Goal: Contribute content: Add original content to the website for others to see

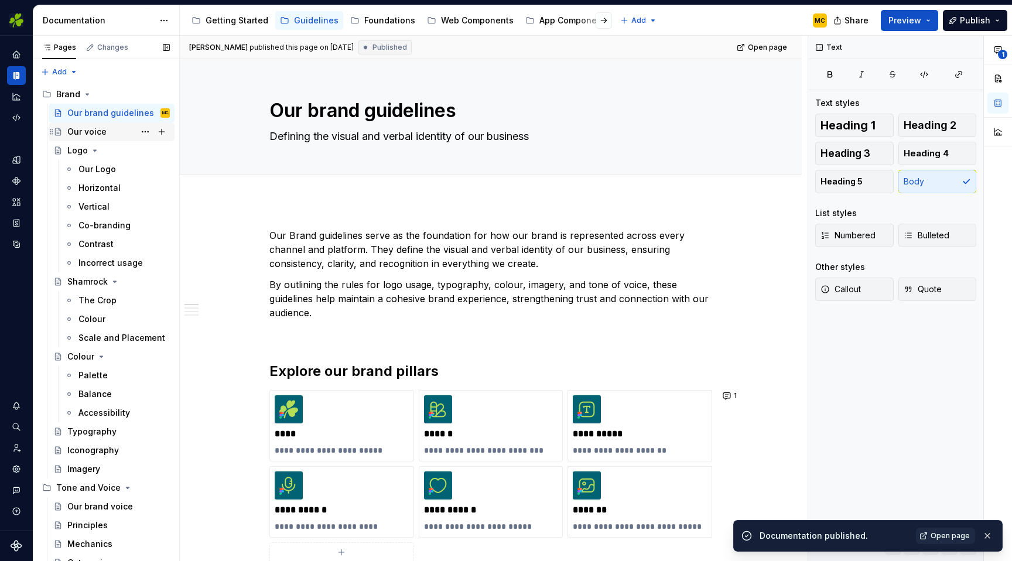
click at [113, 127] on div "Our voice" at bounding box center [118, 132] width 102 height 16
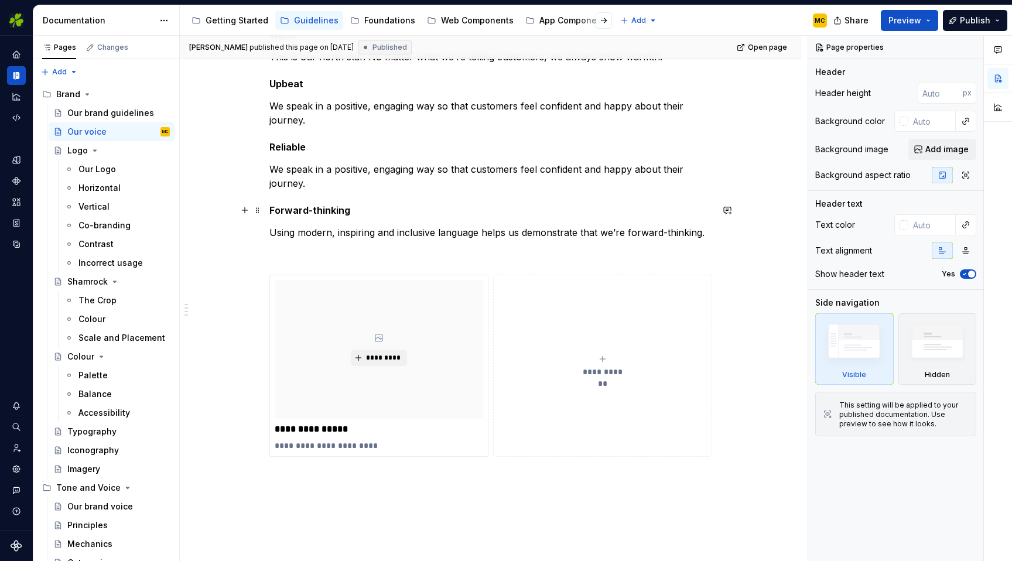
scroll to position [222, 0]
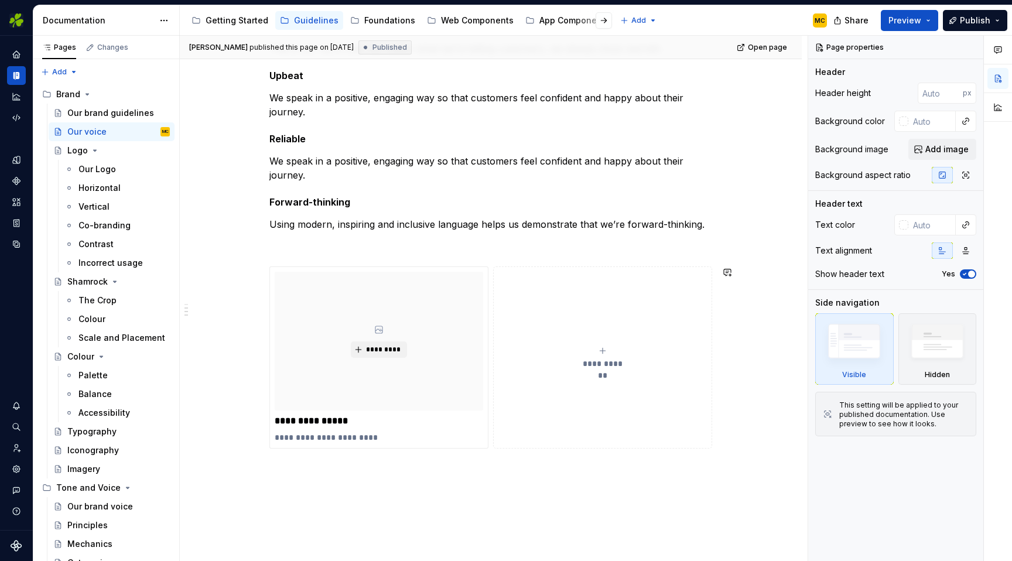
click at [517, 463] on div "**********" at bounding box center [491, 311] width 622 height 639
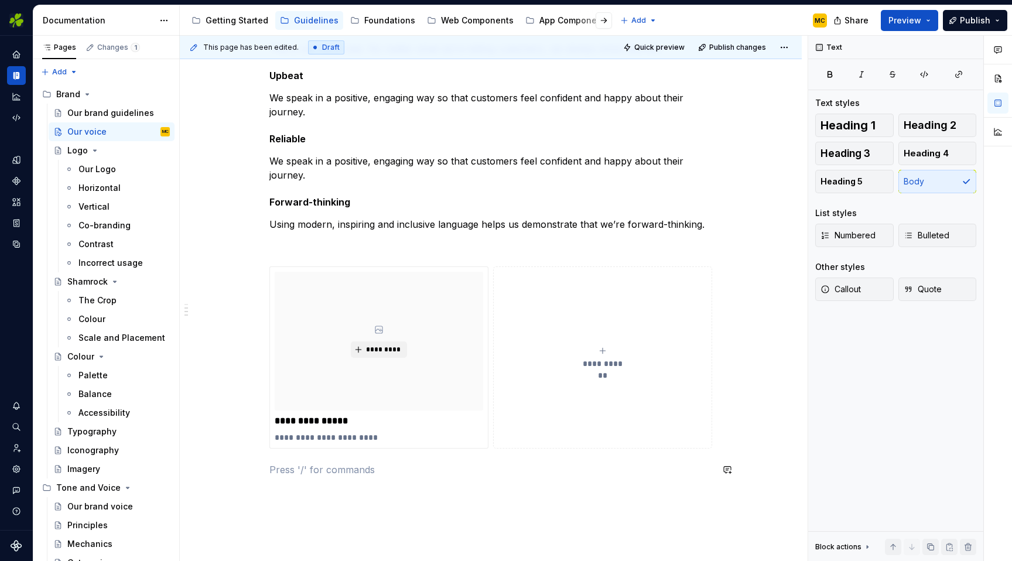
click at [533, 454] on div "**********" at bounding box center [490, 248] width 443 height 456
click at [548, 447] on button "**********" at bounding box center [602, 357] width 219 height 182
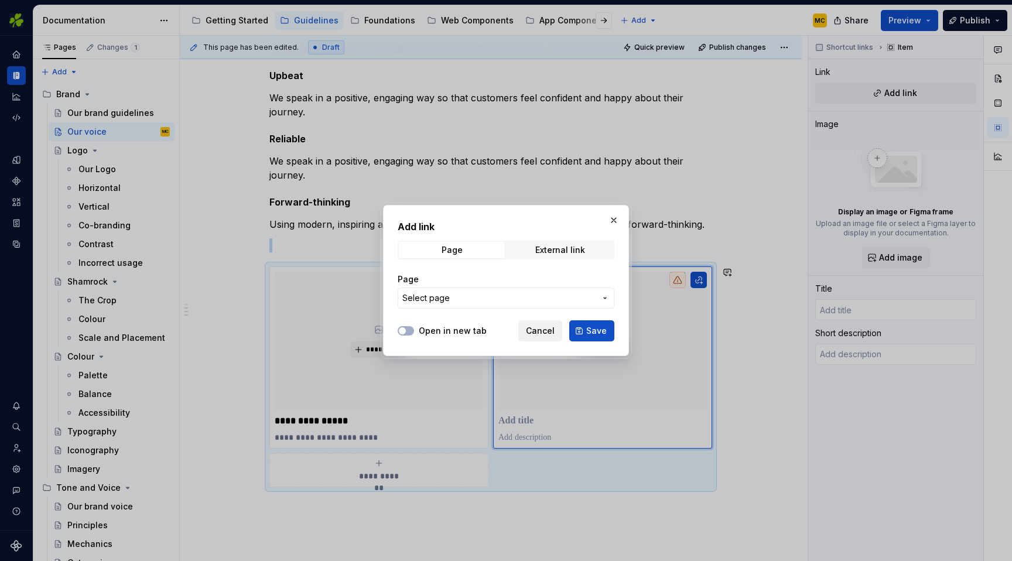
click at [546, 334] on span "Cancel" at bounding box center [540, 331] width 29 height 12
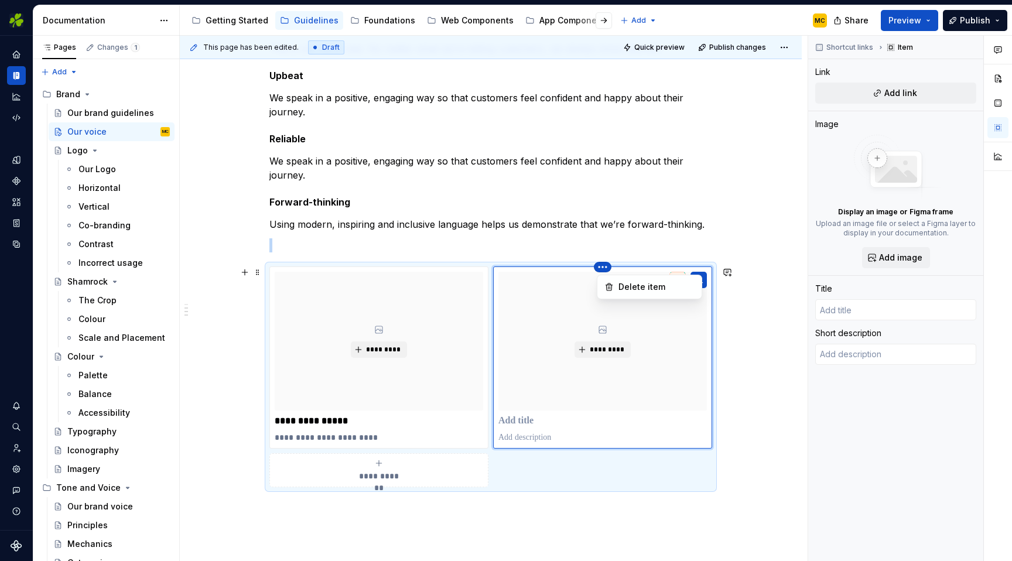
click at [606, 267] on html "EI Design MC Dataset Aer Lingus Documentation Accessibility guide for tree Page…" at bounding box center [506, 280] width 1012 height 561
click at [625, 285] on div "Delete item" at bounding box center [656, 287] width 76 height 12
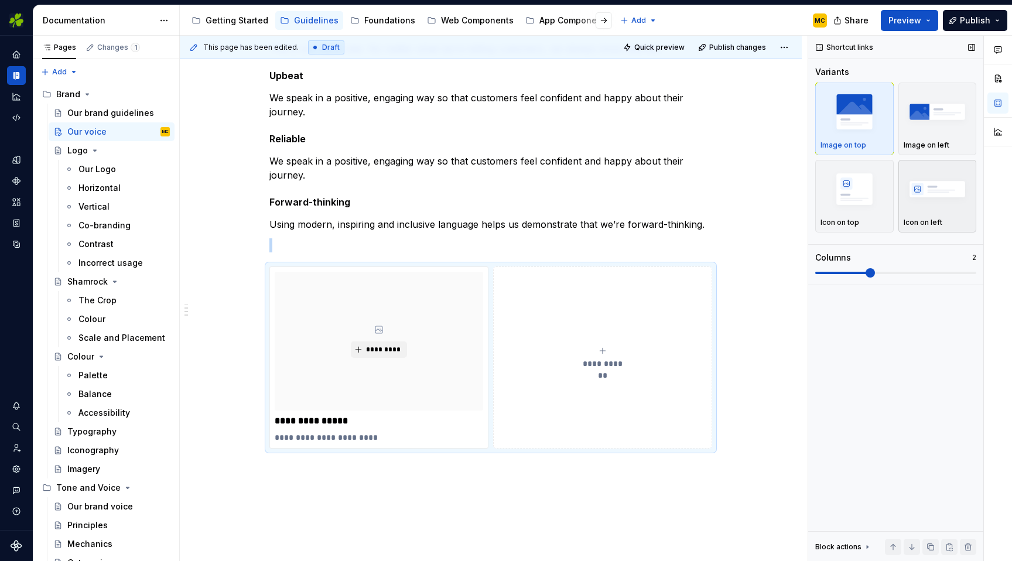
click at [934, 187] on img "button" at bounding box center [937, 188] width 68 height 43
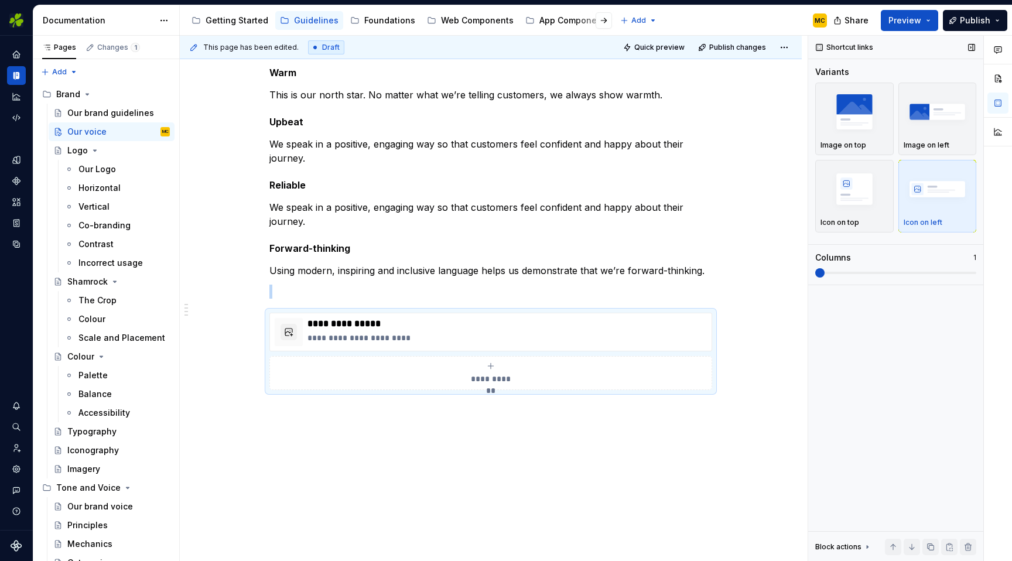
click at [815, 276] on span at bounding box center [819, 272] width 9 height 9
click at [575, 337] on p "**********" at bounding box center [506, 338] width 399 height 12
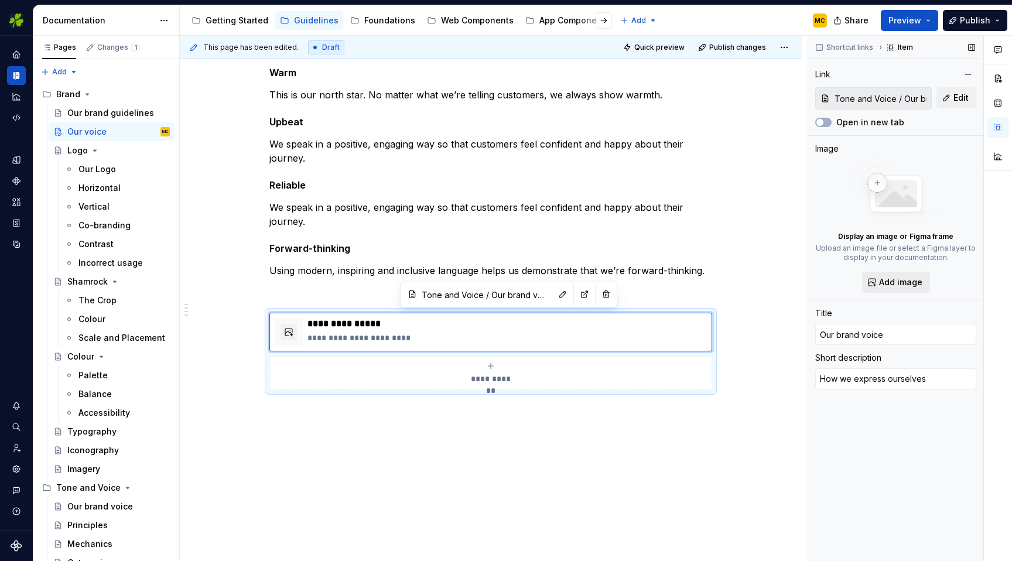
click at [887, 280] on span "Add image" at bounding box center [900, 282] width 43 height 12
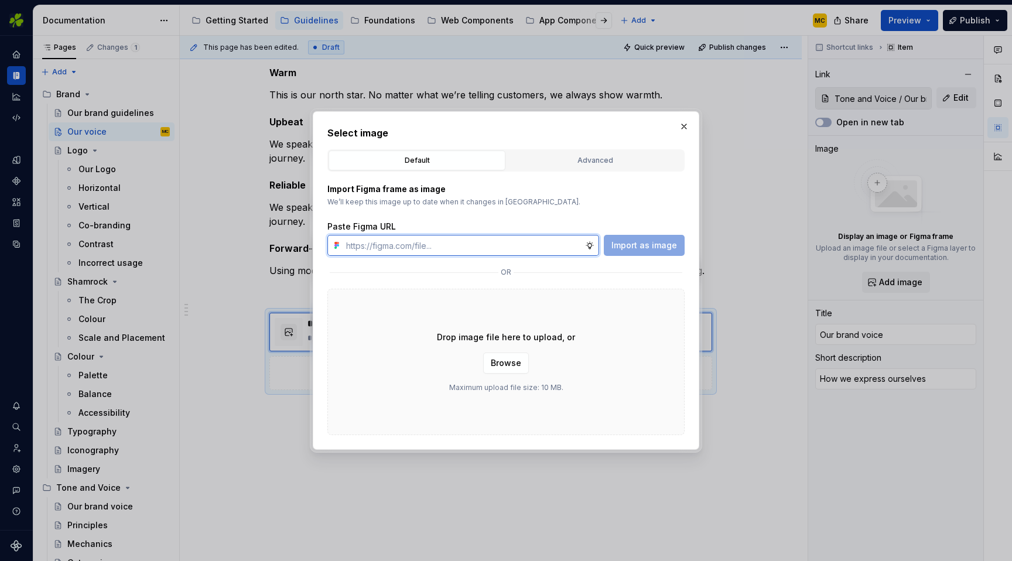
type textarea "*"
paste input "[URL][DOMAIN_NAME]"
type input "[URL][DOMAIN_NAME]"
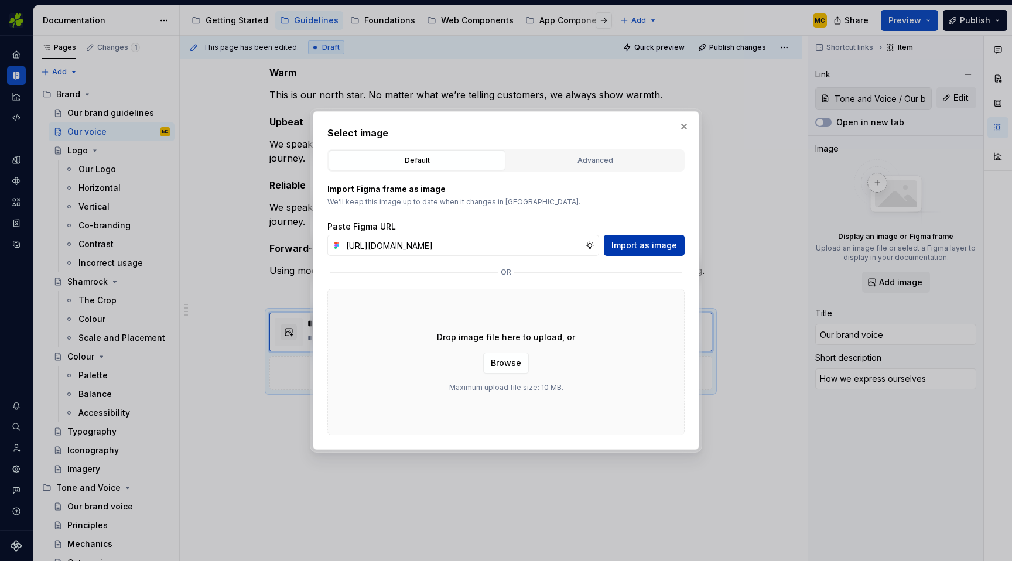
click at [649, 242] on span "Import as image" at bounding box center [644, 245] width 66 height 12
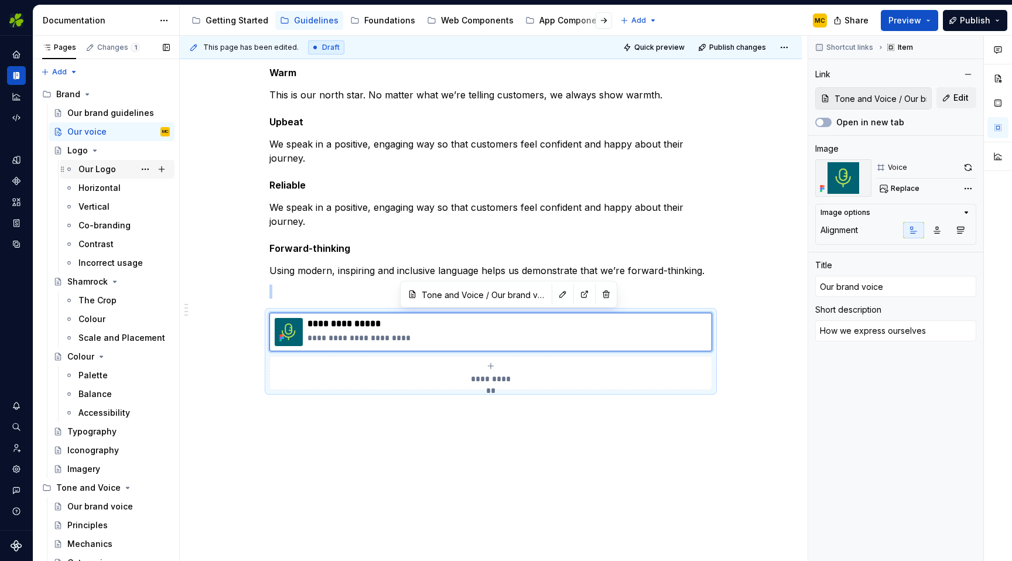
click at [108, 167] on div "Our Logo" at bounding box center [96, 169] width 37 height 12
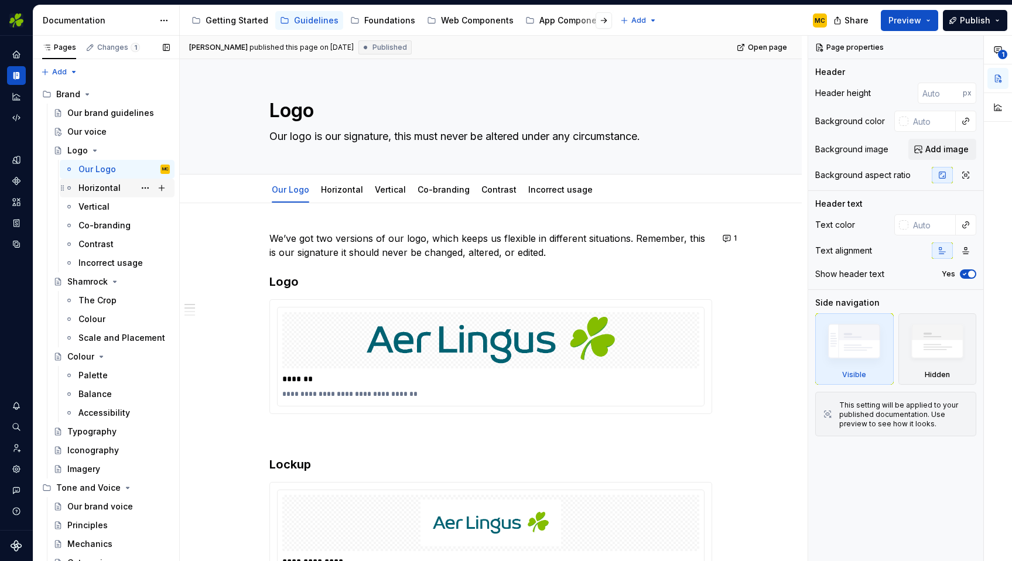
click at [108, 191] on div "Horizontal" at bounding box center [99, 188] width 42 height 12
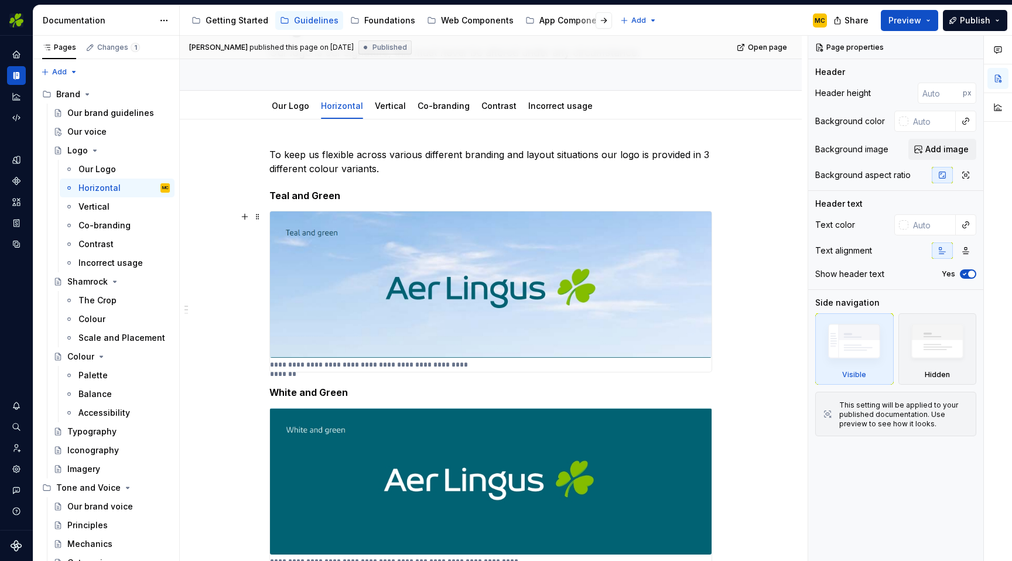
scroll to position [97, 0]
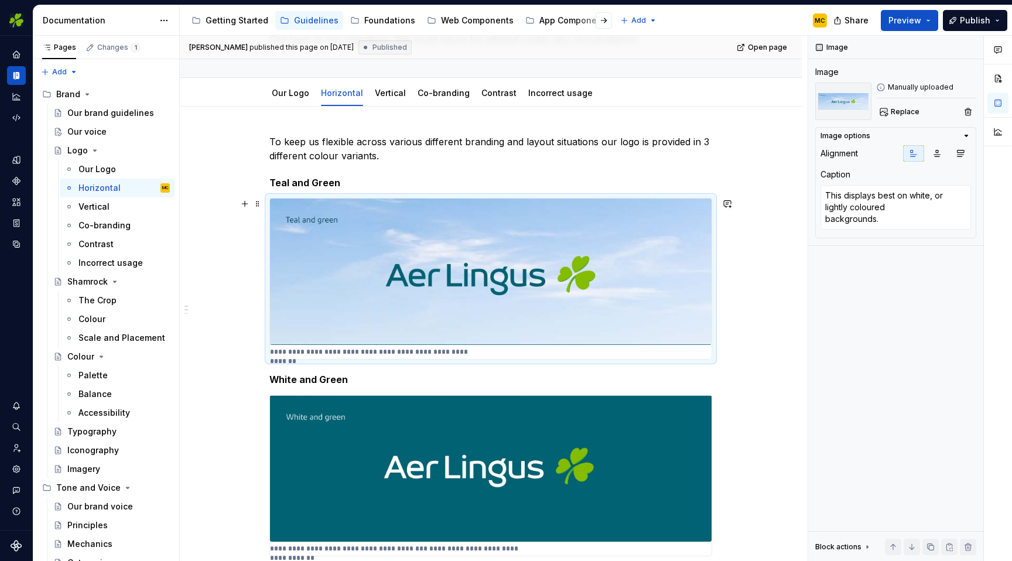
click at [485, 352] on div "**********" at bounding box center [490, 278] width 441 height 160
click at [961, 156] on icon "button" at bounding box center [959, 153] width 9 height 9
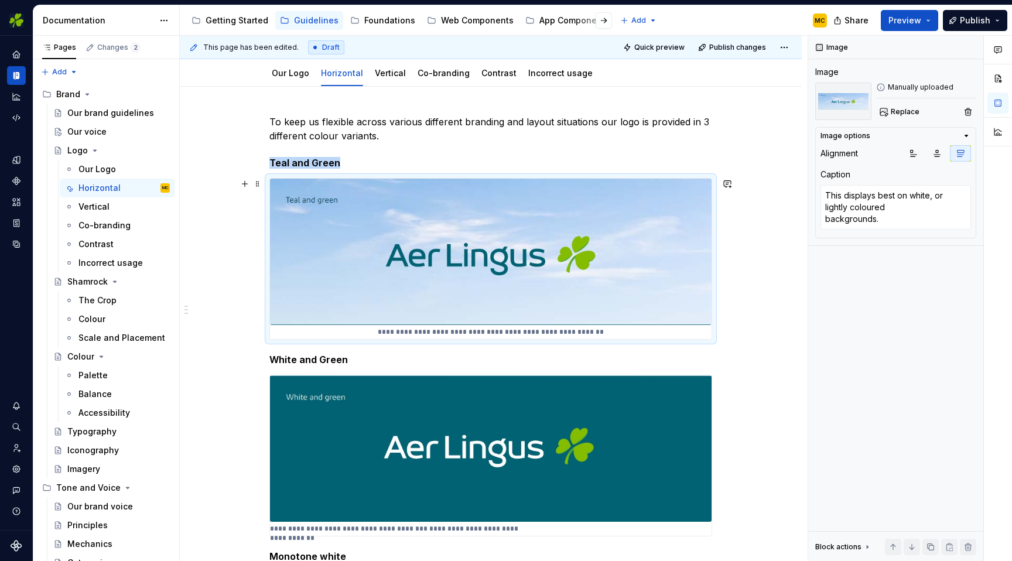
scroll to position [118, 0]
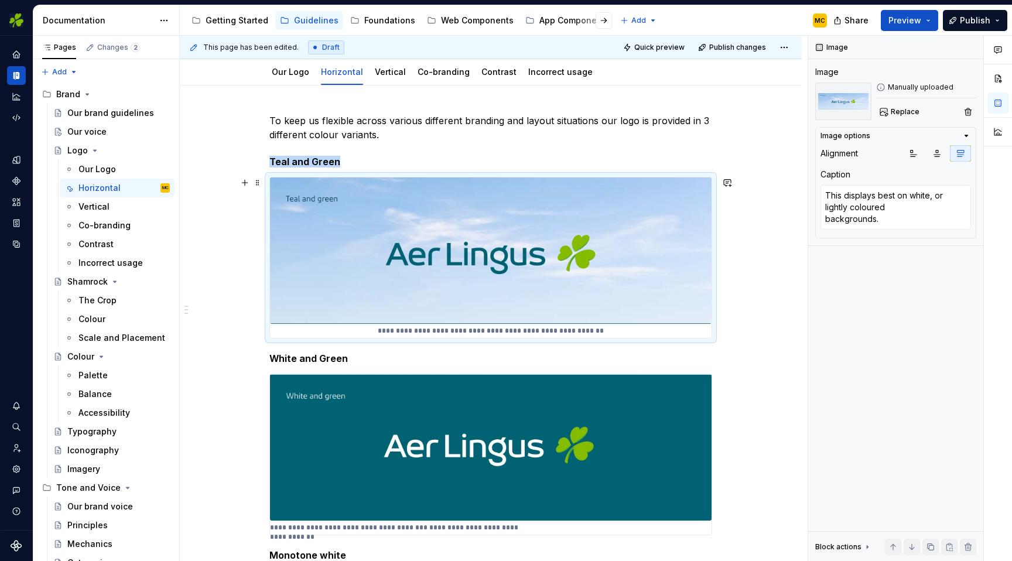
click at [628, 326] on p "**********" at bounding box center [490, 330] width 441 height 9
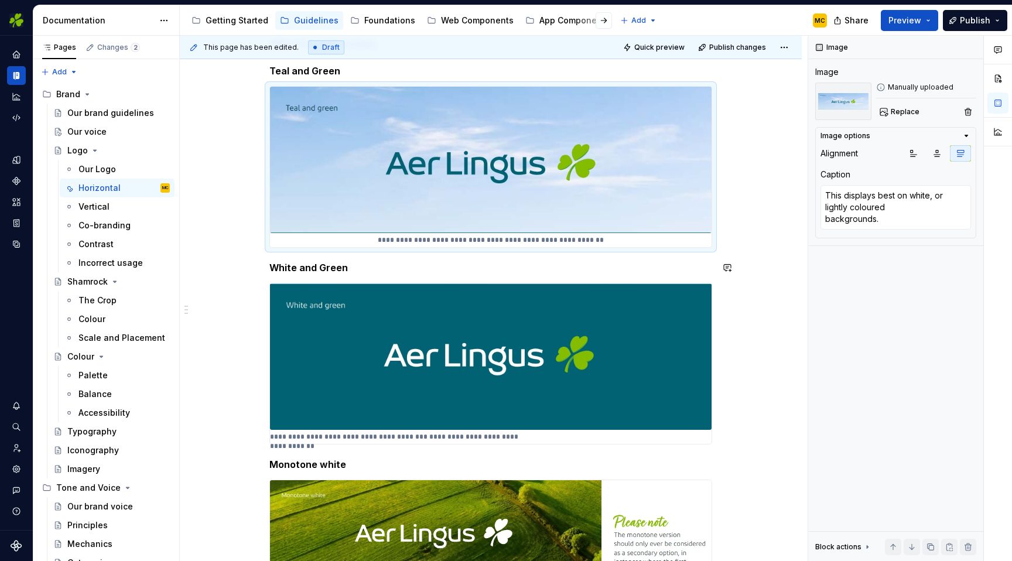
scroll to position [211, 0]
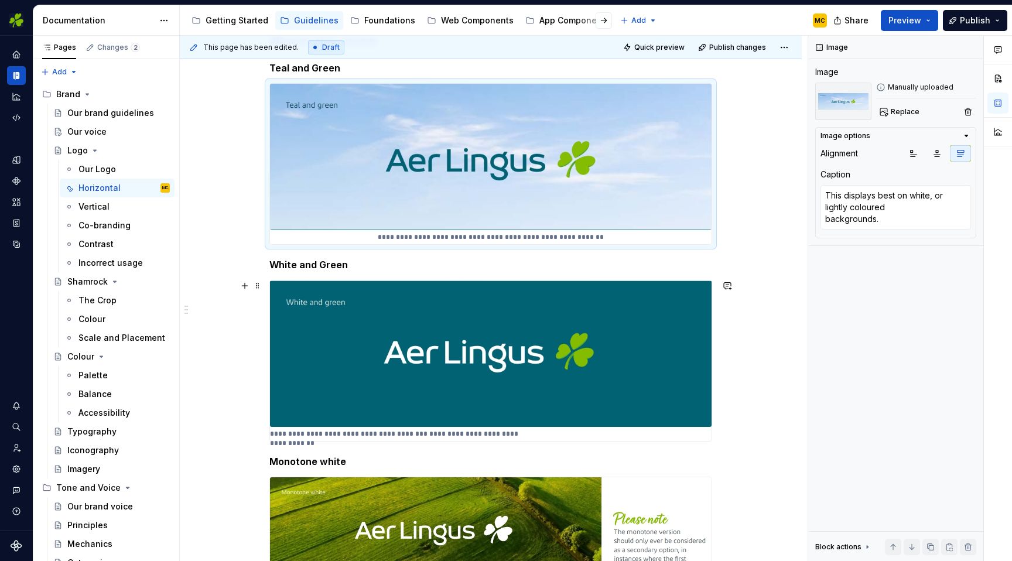
type textarea "*"
type textarea "This displays best on our Aer Lingus teal, or dark, richly coloured backgrounds."
click at [632, 440] on div "**********" at bounding box center [490, 360] width 441 height 160
click at [958, 153] on icon "button" at bounding box center [960, 153] width 6 height 6
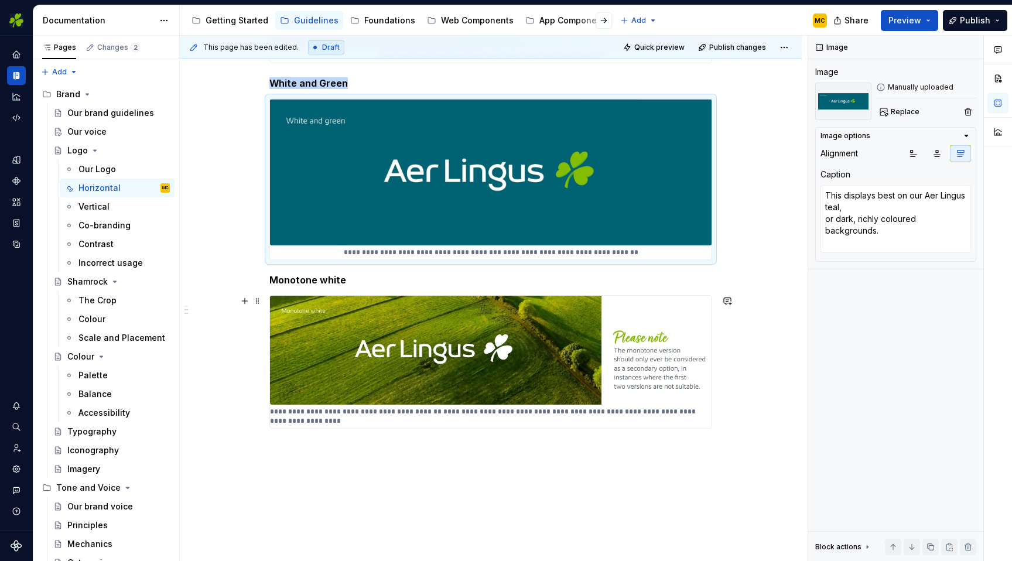
scroll to position [406, 0]
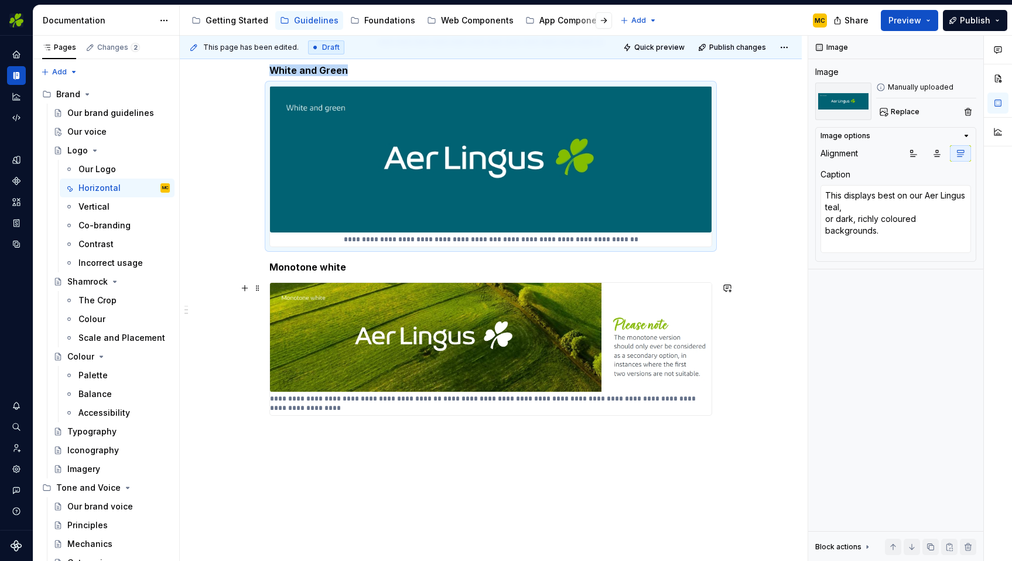
type textarea "*"
type textarea "This is a solid, negative version of the logo. It should only be used on backgr…"
click at [690, 408] on p "**********" at bounding box center [490, 403] width 441 height 19
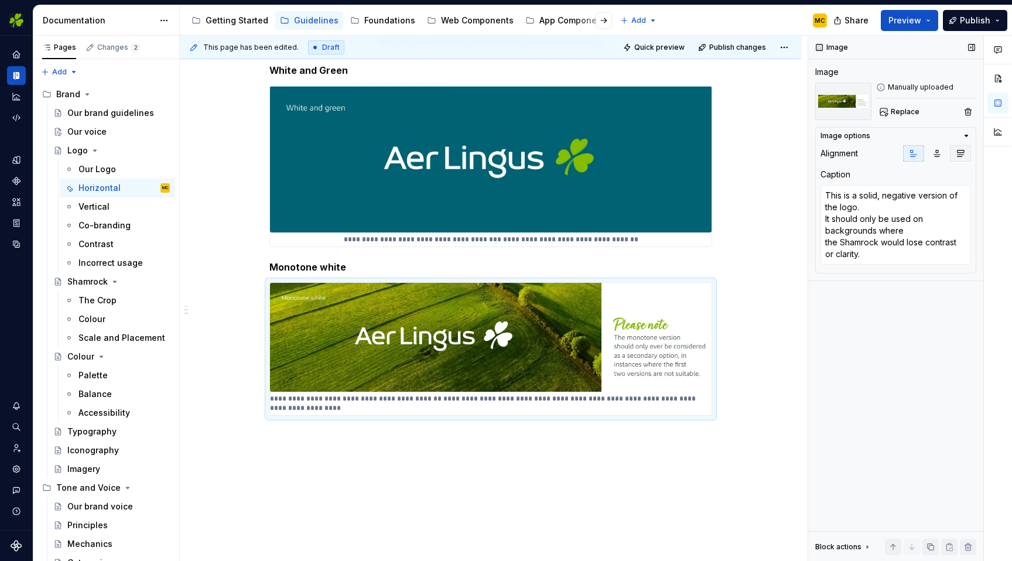
click at [958, 150] on icon "button" at bounding box center [959, 153] width 9 height 9
click at [654, 39] on button "Quick preview" at bounding box center [654, 47] width 70 height 16
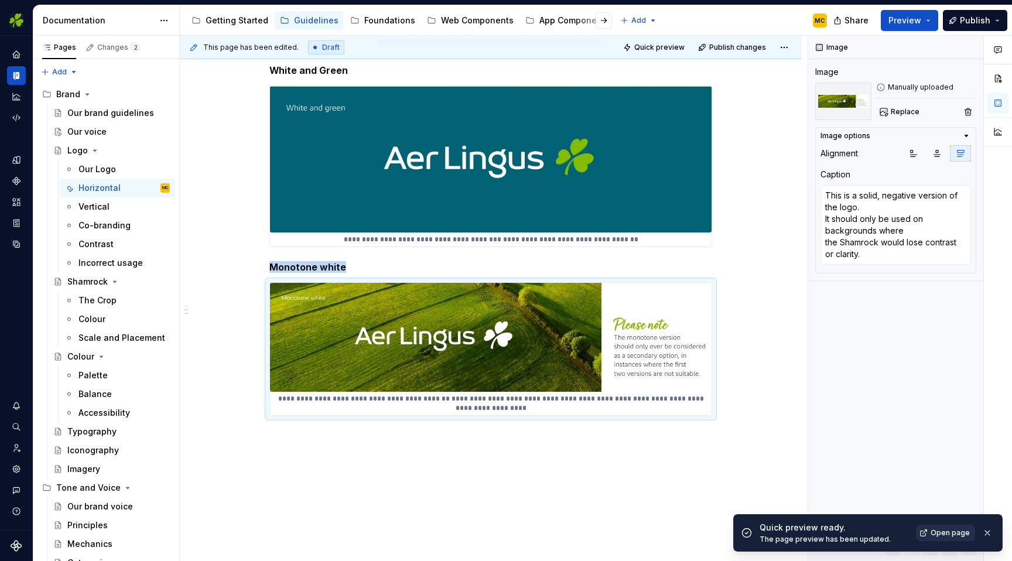
click at [952, 532] on span "Open page" at bounding box center [949, 532] width 39 height 9
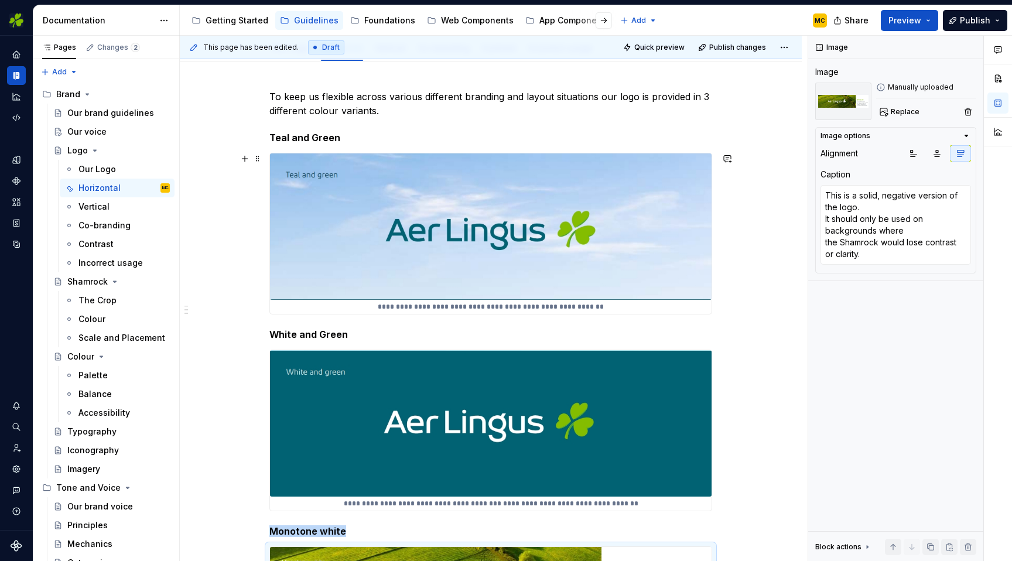
scroll to position [0, 0]
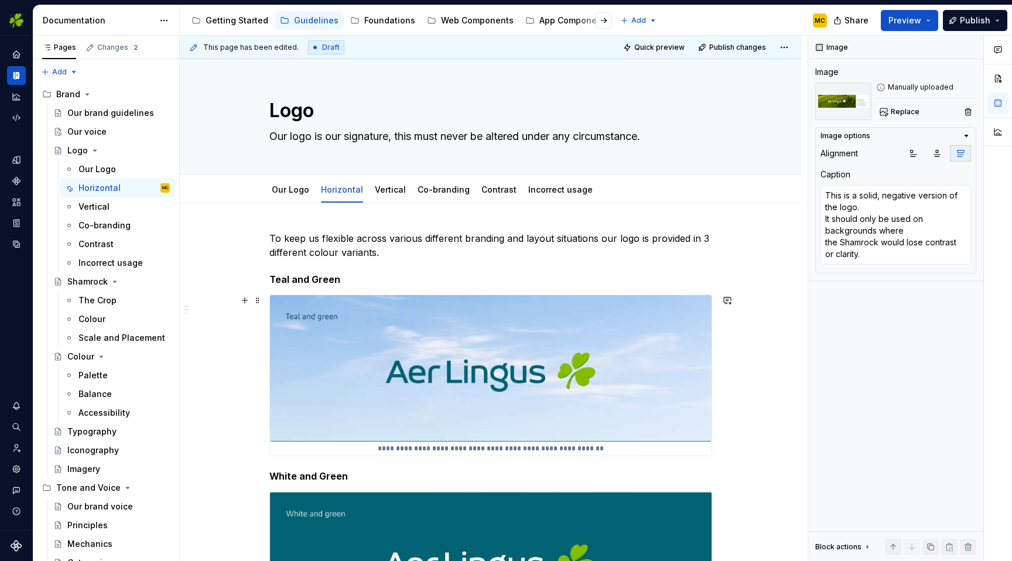
type textarea "*"
type textarea "This displays best on white, or lightly coloured backgrounds."
click at [397, 307] on img at bounding box center [490, 368] width 441 height 146
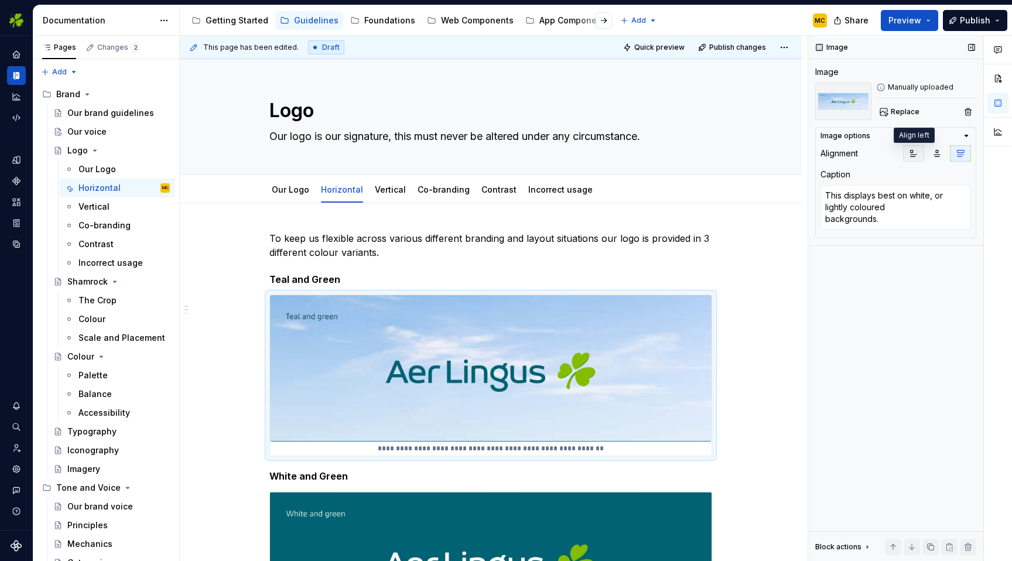
click at [915, 154] on icon "button" at bounding box center [912, 153] width 9 height 9
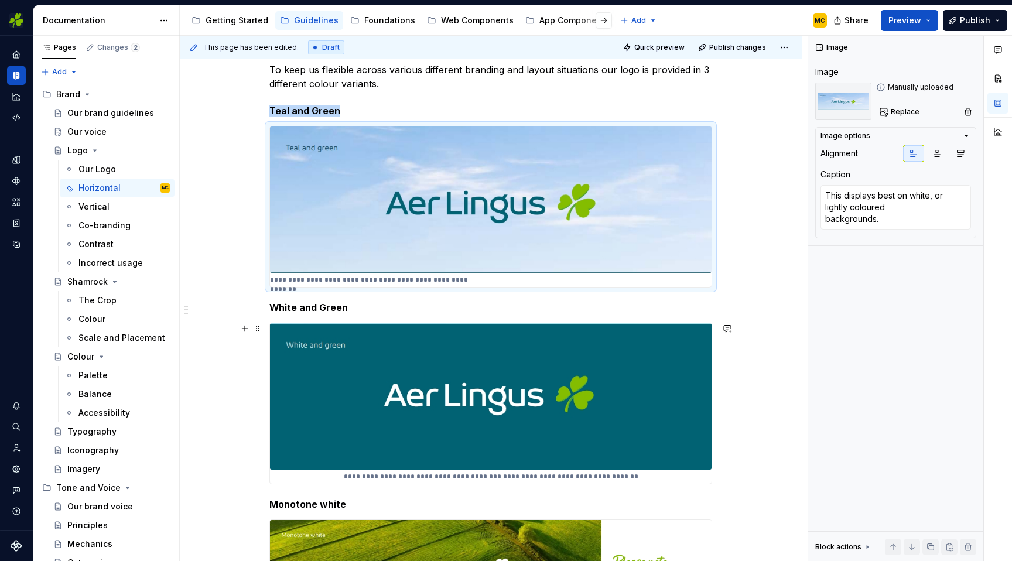
scroll to position [171, 0]
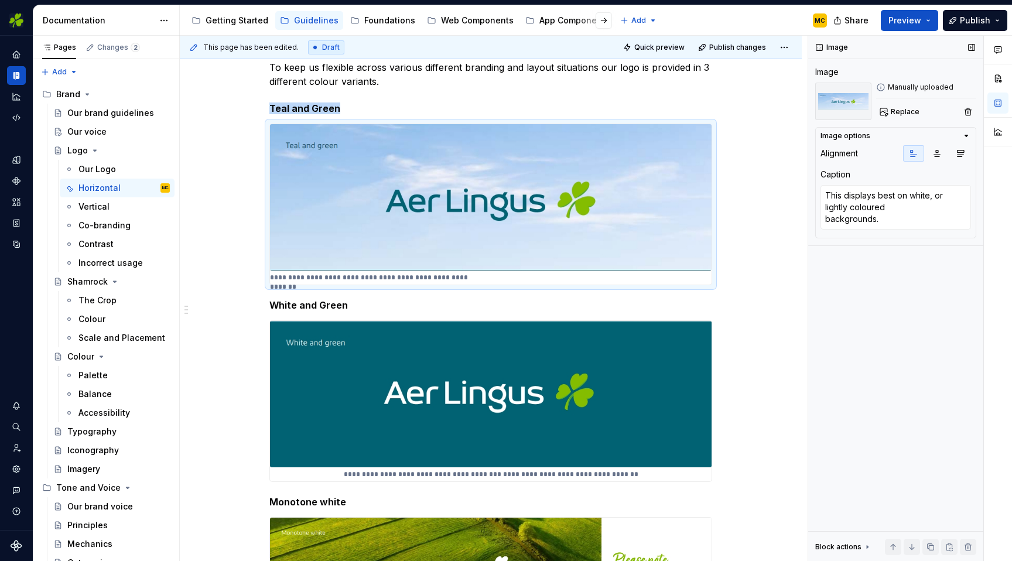
click at [907, 151] on button "button" at bounding box center [913, 153] width 21 height 16
type textarea "*"
type textarea "This displays best on our Aer Lingus teal, or dark, richly coloured backgrounds."
click at [569, 343] on img at bounding box center [490, 394] width 441 height 146
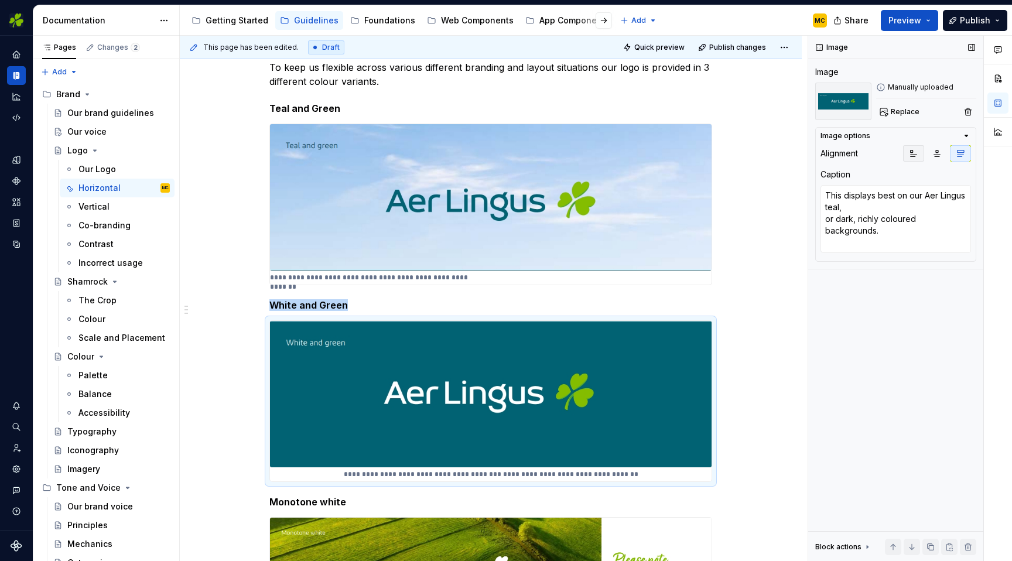
click at [916, 153] on icon "button" at bounding box center [912, 153] width 9 height 9
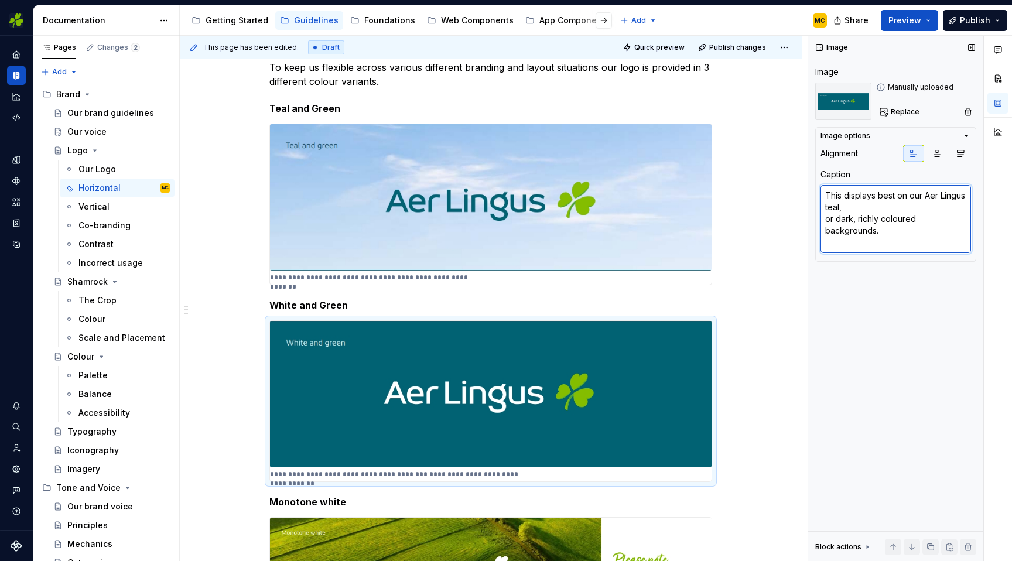
click at [854, 206] on textarea "This displays best on our Aer Lingus teal, or dark, richly coloured backgrounds." at bounding box center [895, 219] width 150 height 68
type textarea "*"
type textarea "This displays best on our Aer Lingus teal, or dark, richly coloured backgrounds."
type textarea "*"
type textarea "This displays best on our Aer Lingus teal, or dark, richly coloured backgrounds."
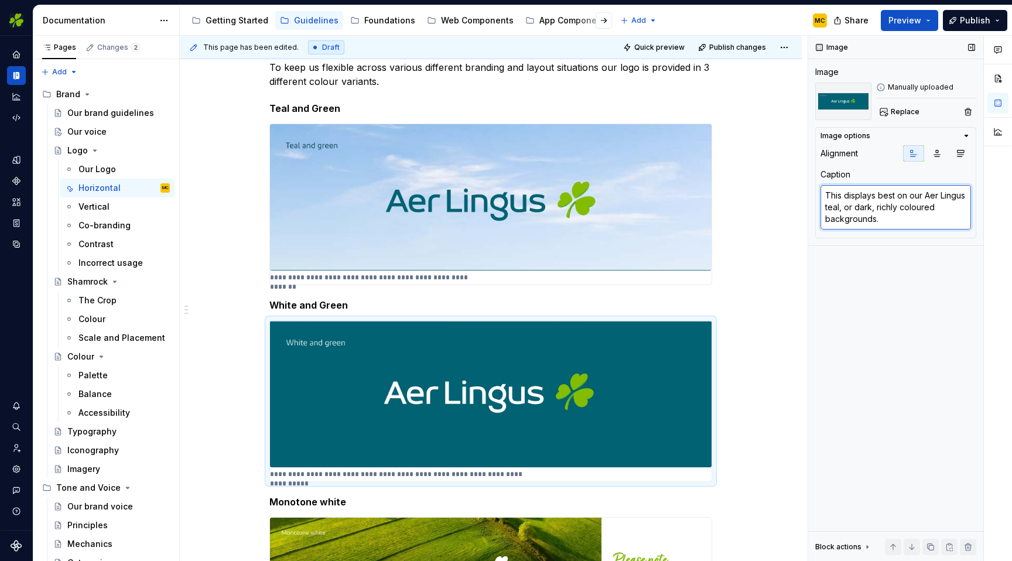
type textarea "*"
type textarea "This displays best on our Aer Lingus teal, or dark, richly colouredbackgrounds."
type textarea "*"
type textarea "This displays best on white, or lightly coloured backgrounds."
click at [629, 255] on img at bounding box center [490, 197] width 441 height 146
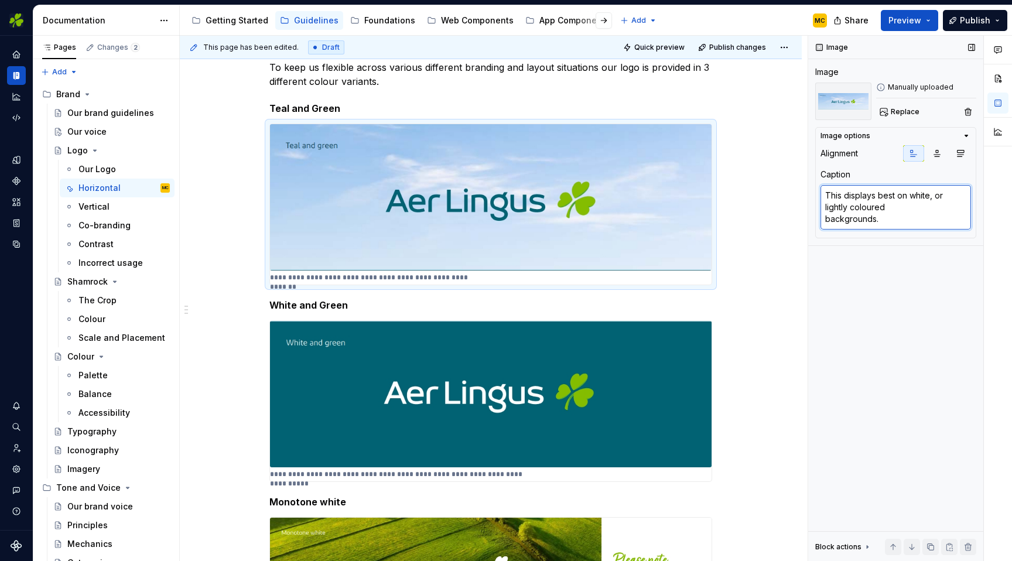
click at [897, 221] on textarea "This displays best on white, or lightly coloured backgrounds." at bounding box center [895, 207] width 150 height 44
type textarea "*"
type textarea "This displays best on white, or lightly coloured backgrounds."
type textarea "*"
type textarea "This displays best on white, orlightly coloured backgrounds."
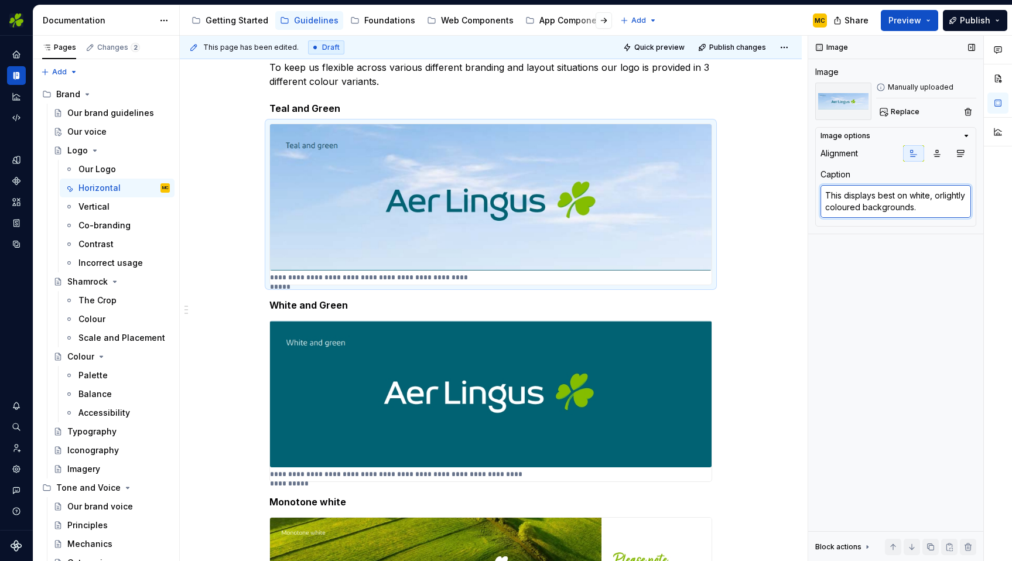
type textarea "*"
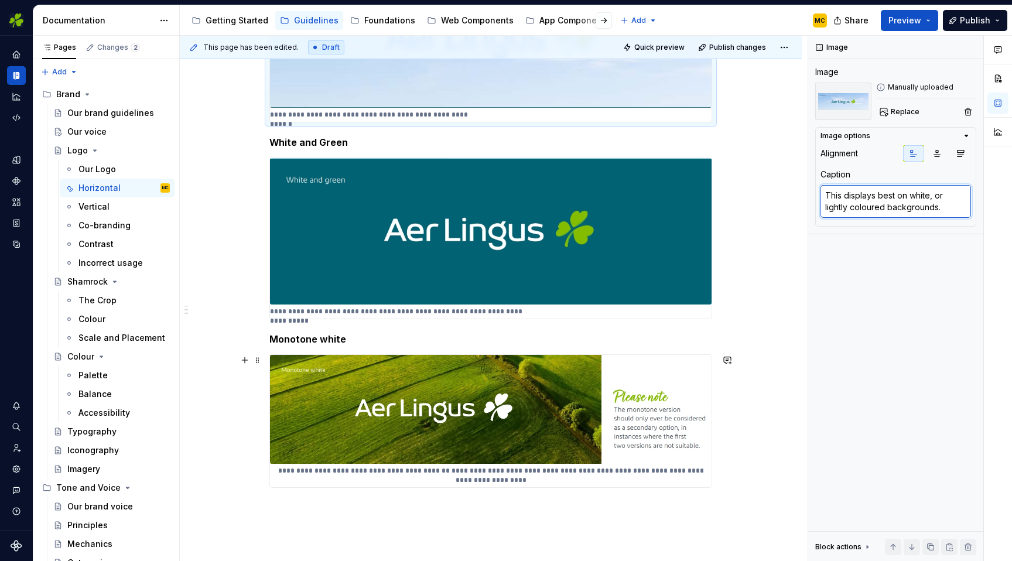
scroll to position [442, 0]
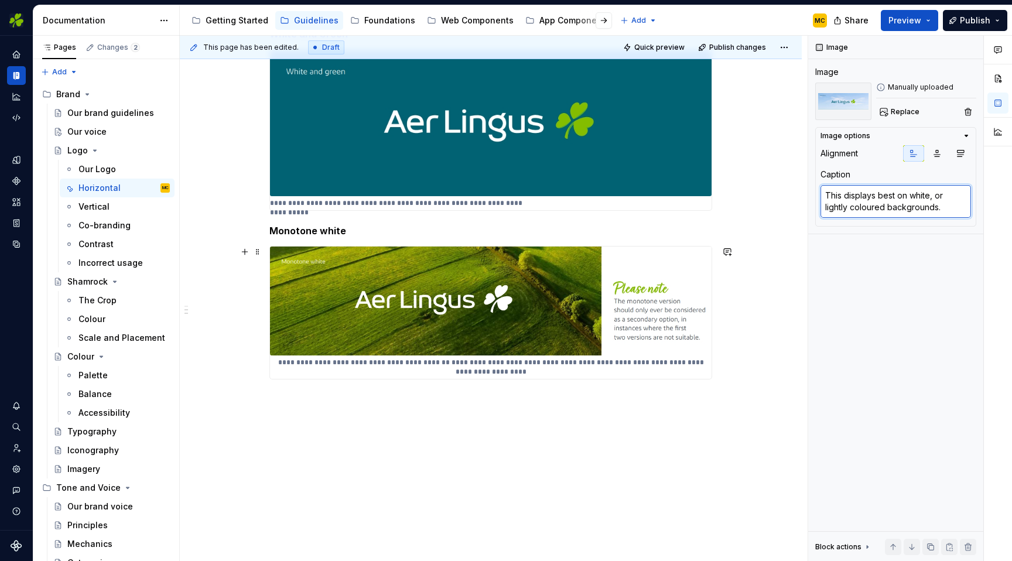
type textarea "This is a solid, negative version of the logo. It should only be used on backgr…"
click at [680, 342] on img at bounding box center [490, 300] width 441 height 109
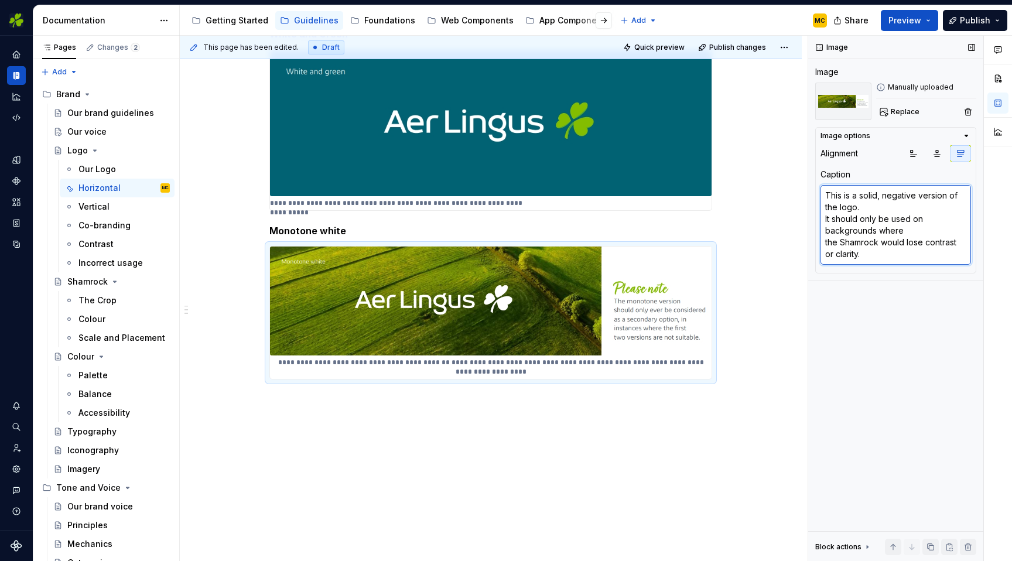
click at [863, 221] on textarea "This is a solid, negative version of the logo. It should only be used on backgr…" at bounding box center [895, 225] width 150 height 80
type textarea "*"
type textarea "This is a solid, negative version of the logo. It should only be used on backgr…"
type textarea "*"
type textarea "This is a solid, negative version of the logo. It should only be used on backgr…"
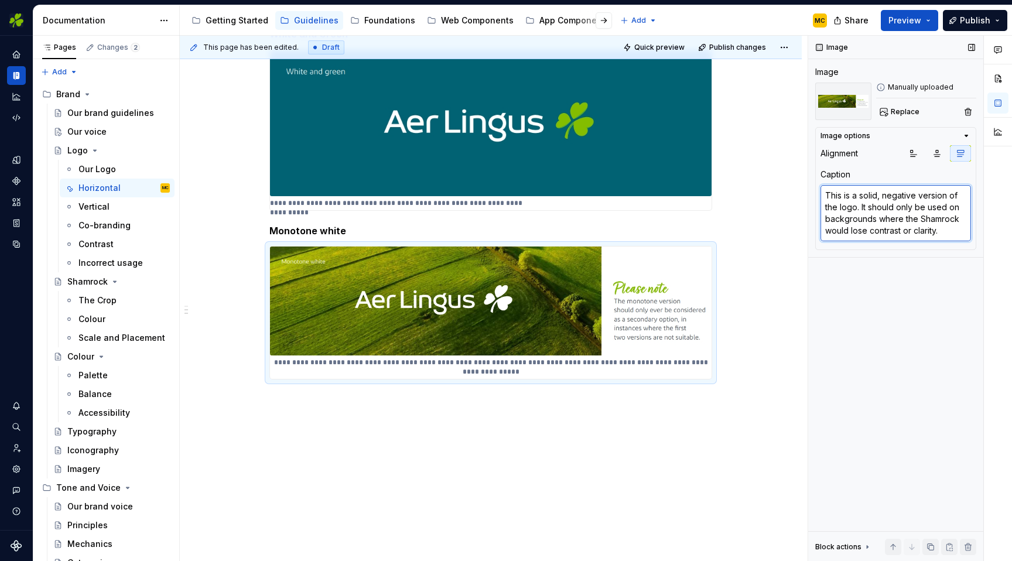
type textarea "*"
type textarea "This is a solid, negative version of the logo. It should only be used on backgr…"
type textarea "*"
type textarea "This is a solid, negative version of the logo. It should only be used on backgr…"
type textarea "*"
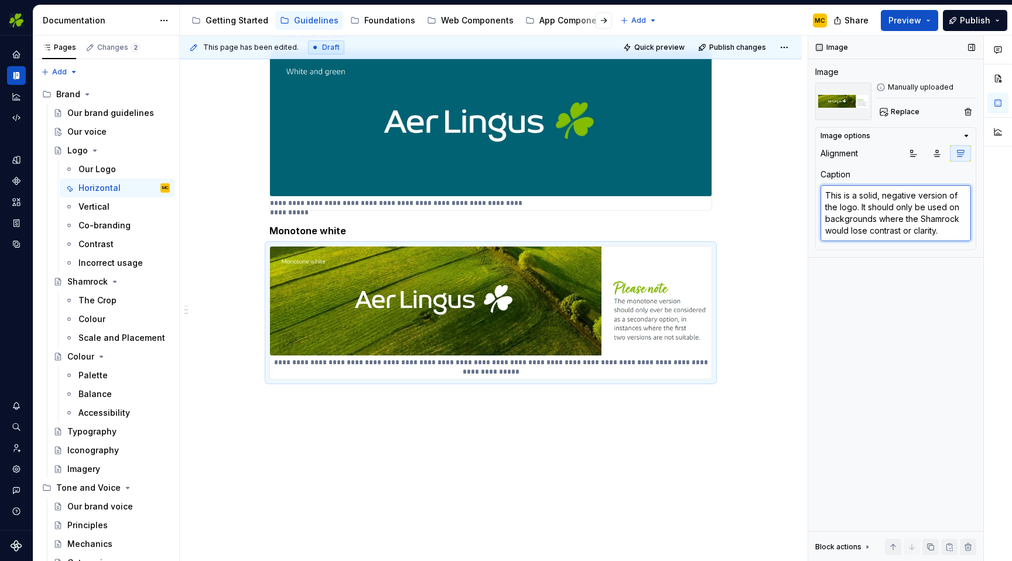
type textarea "This is a solid, negative version of the logo. It should only be used onbackgro…"
type textarea "*"
type textarea "This is a solid, negative version of the logo. It should only be used on backgr…"
type textarea "*"
